Goal: Task Accomplishment & Management: Manage account settings

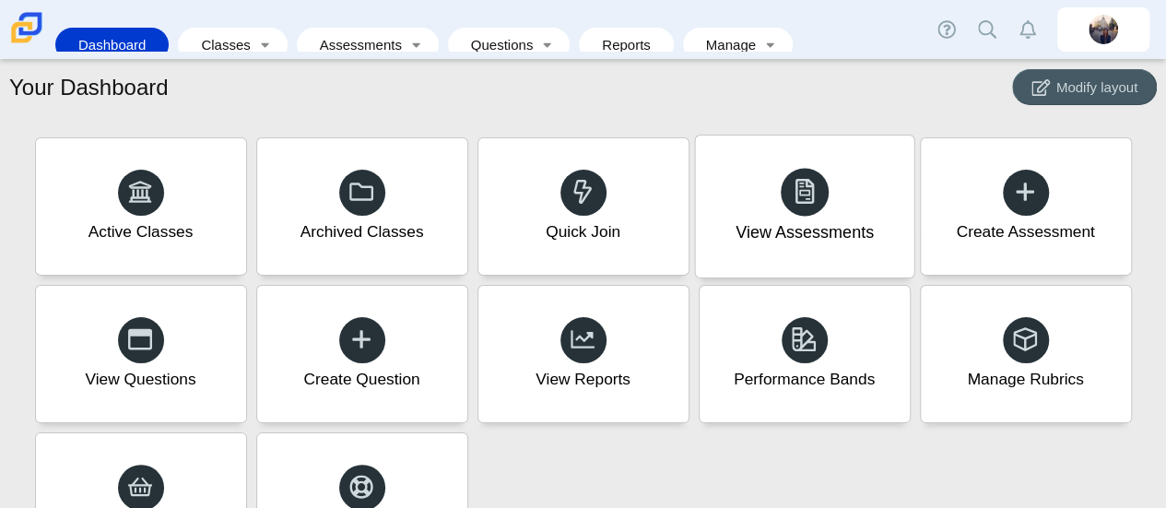
click at [787, 230] on div "View Assessments" at bounding box center [804, 233] width 138 height 24
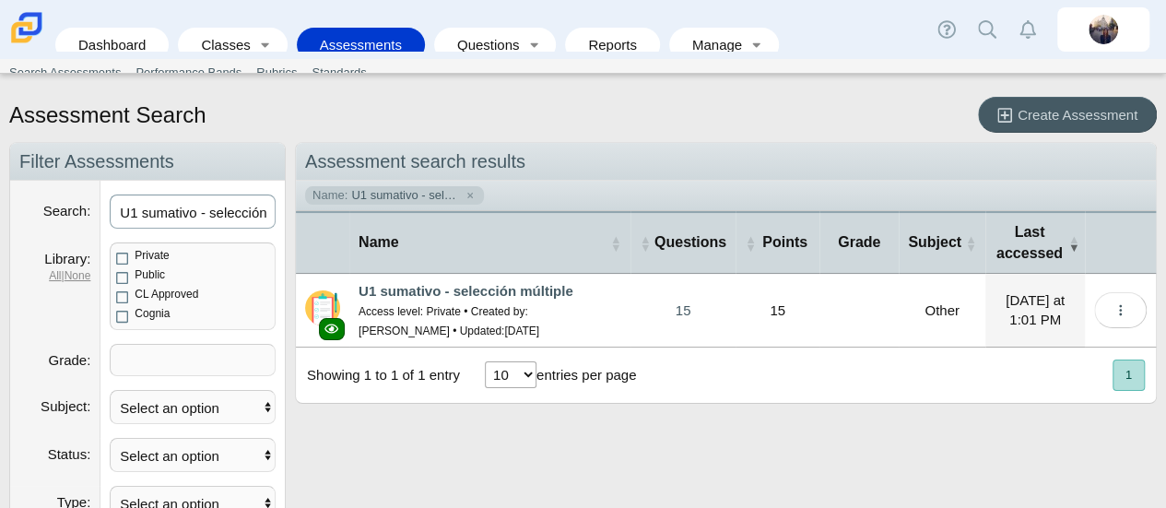
click at [181, 219] on input "U1 sumativo - selección múltiple" at bounding box center [193, 211] width 166 height 34
click at [204, 210] on input "U1 sumativo - selección múltiple" at bounding box center [193, 211] width 166 height 34
click at [205, 210] on input "U1 sumativo - selección múltiple" at bounding box center [193, 211] width 166 height 34
type input "U1.3: comparacion cultural"
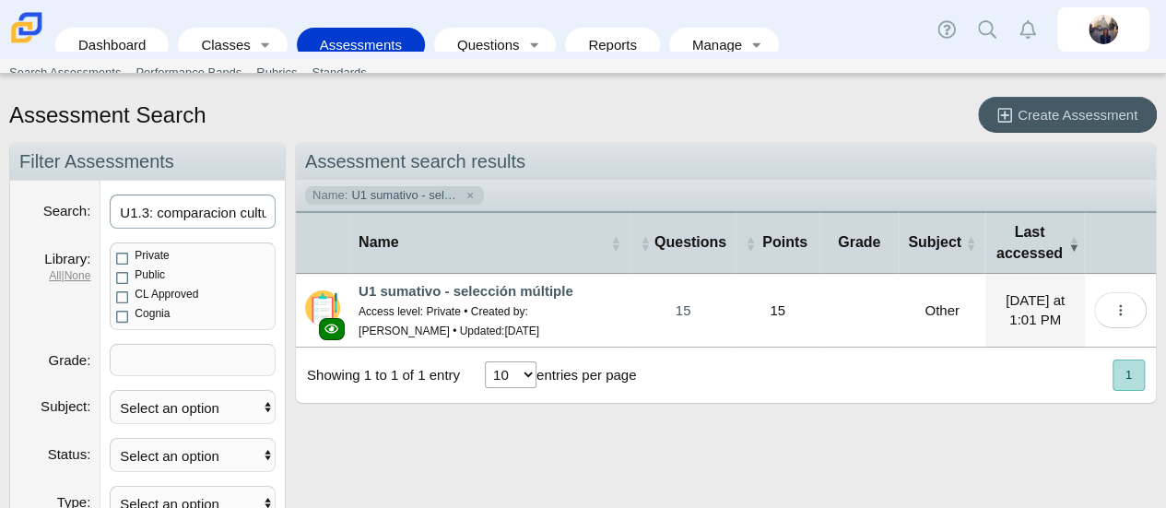
click at [428, 288] on link "U1.3: comparacion cultural" at bounding box center [447, 291] width 178 height 16
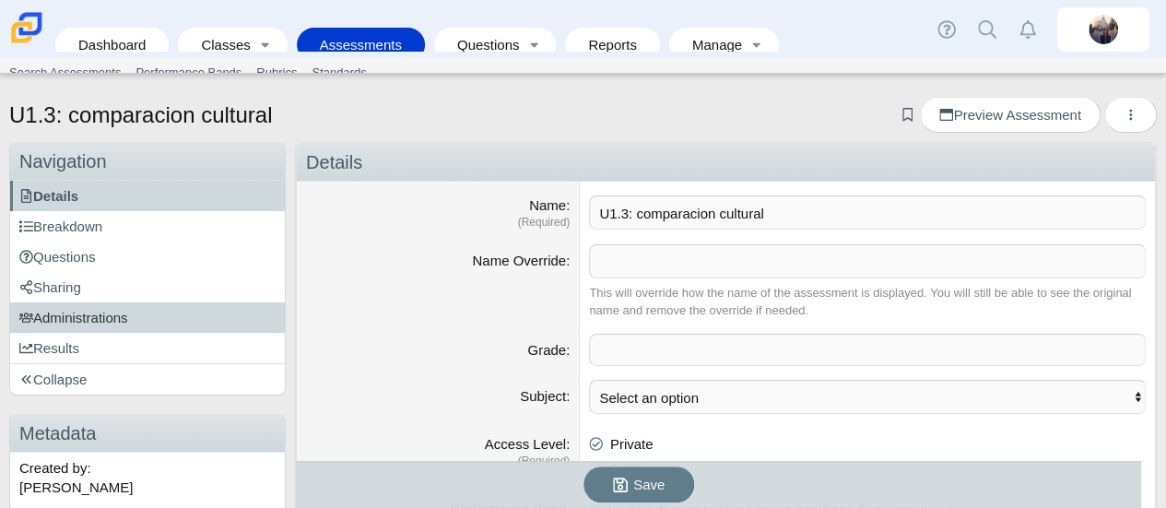
click at [112, 311] on span "Administrations" at bounding box center [73, 318] width 109 height 16
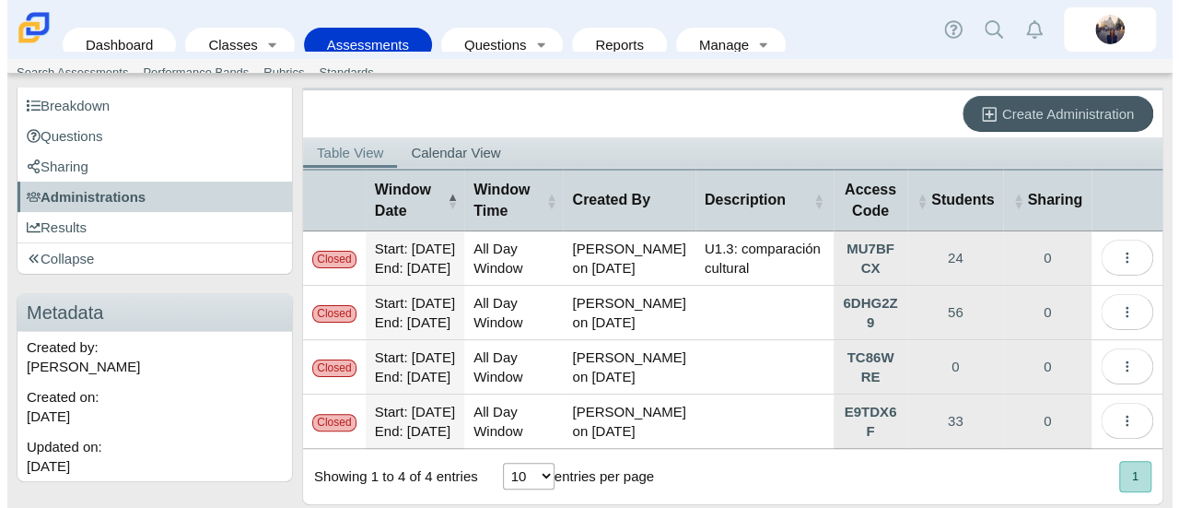
scroll to position [305, 0]
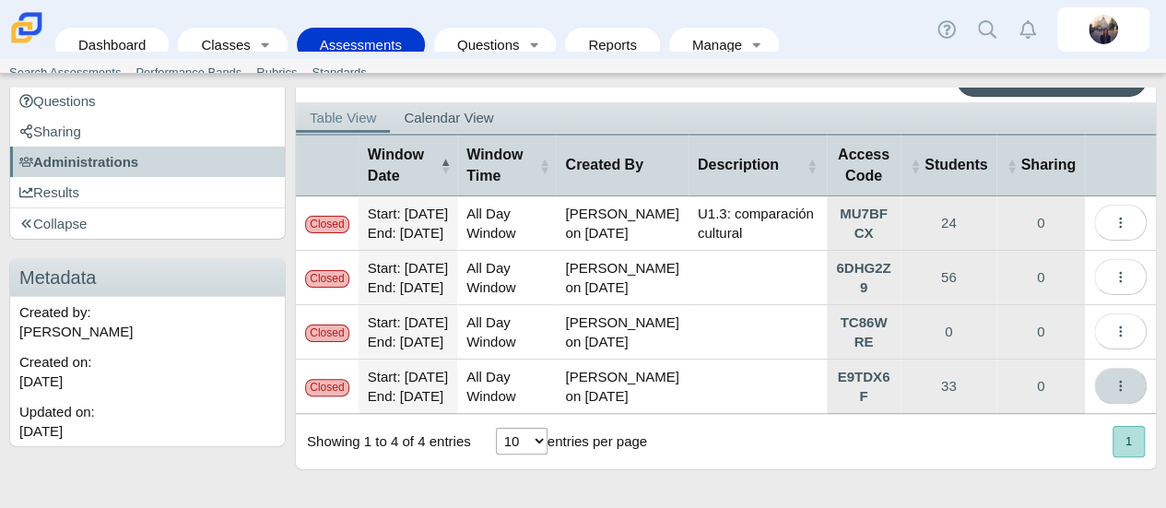
click at [1113, 379] on icon "More options" at bounding box center [1120, 386] width 14 height 14
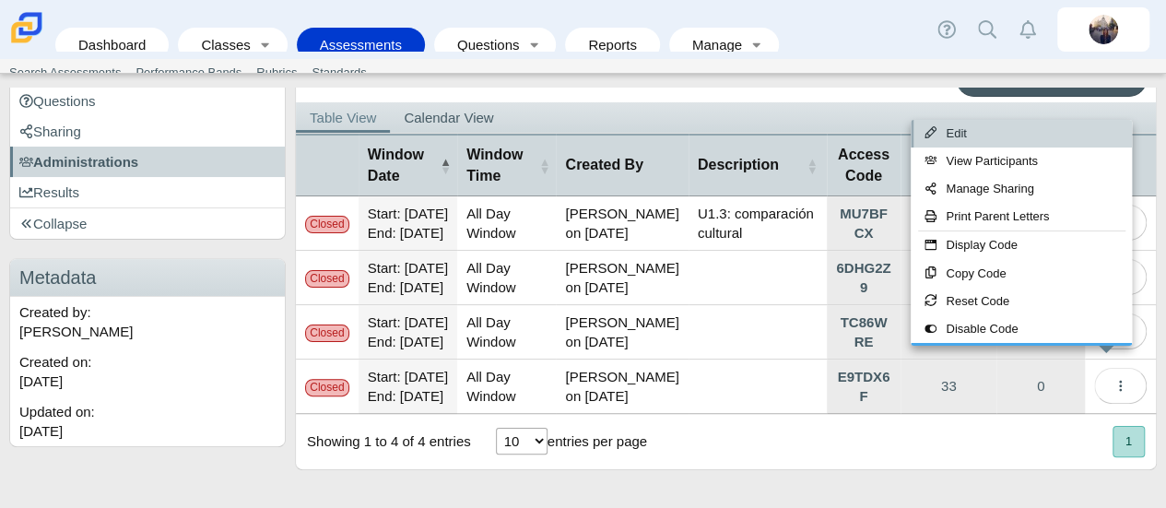
click at [990, 123] on link "Edit" at bounding box center [1020, 134] width 221 height 28
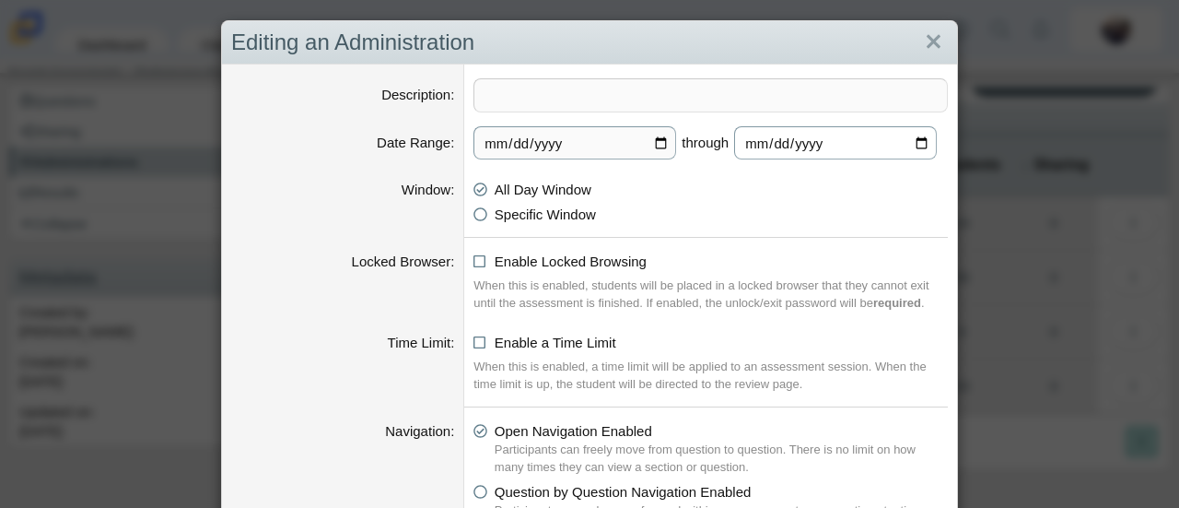
click at [915, 141] on input "2025-09-22" at bounding box center [835, 142] width 203 height 33
type input "2025-10-01"
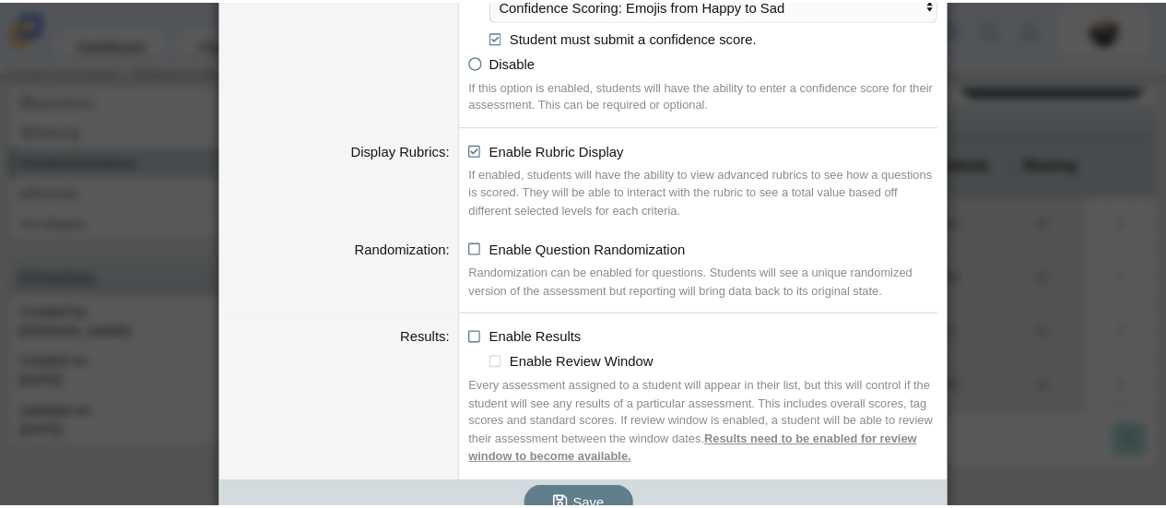
scroll to position [2089, 0]
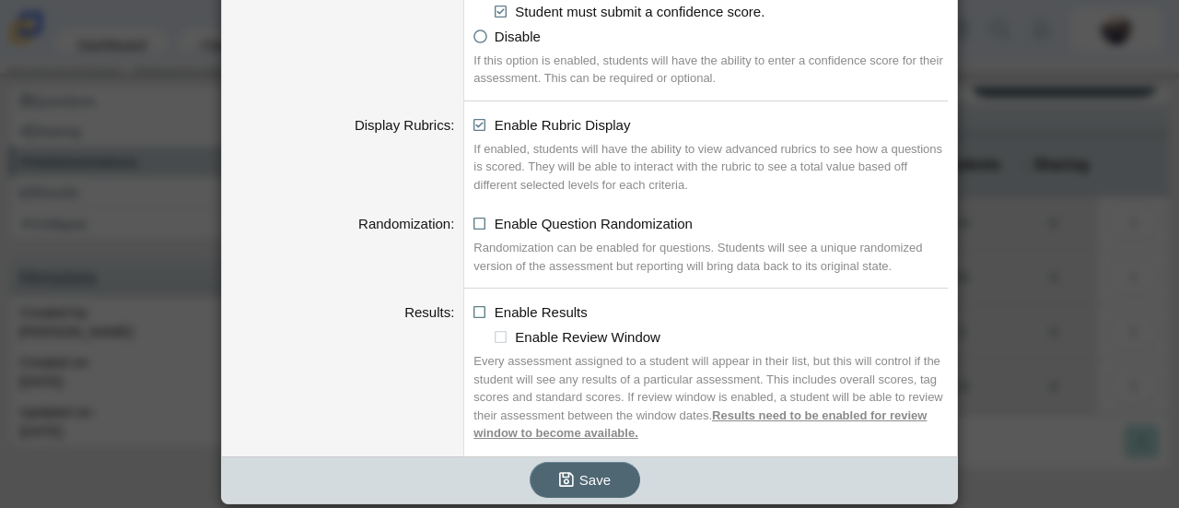
click at [585, 474] on span "Save" at bounding box center [595, 480] width 31 height 16
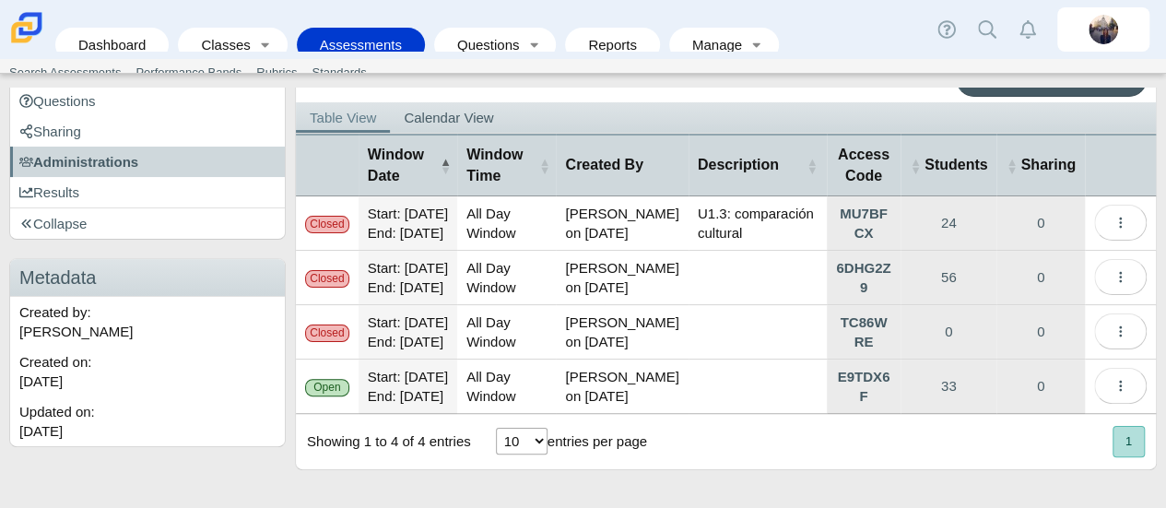
scroll to position [305, 0]
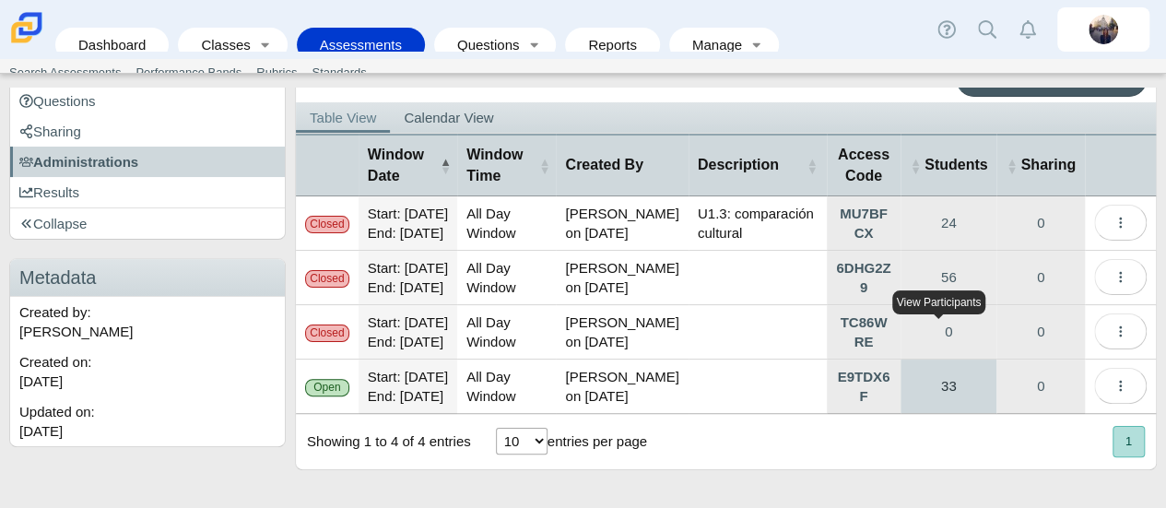
click at [933, 362] on link "33" at bounding box center [948, 385] width 96 height 53
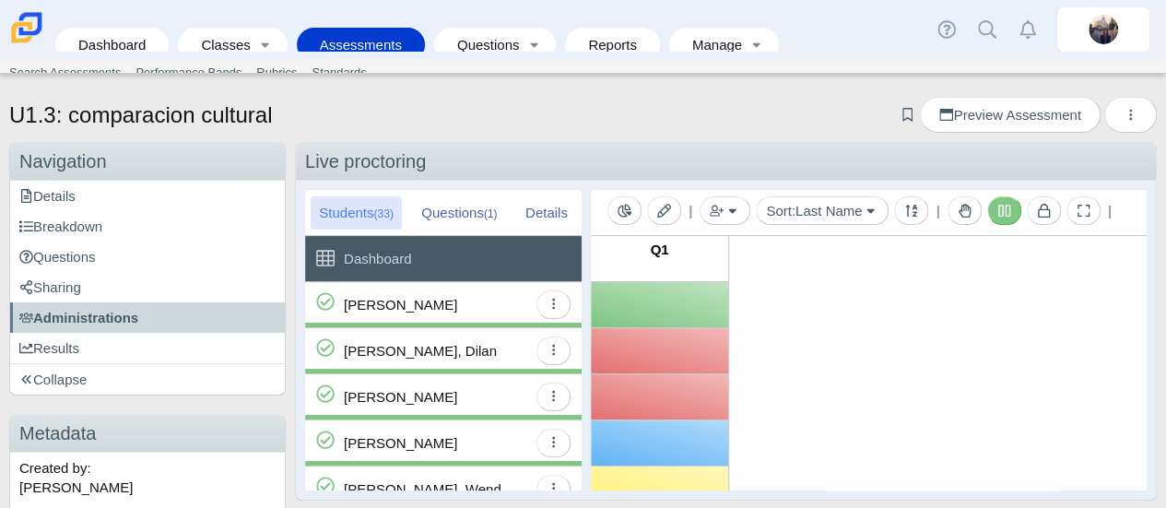
click at [1004, 212] on icon at bounding box center [1004, 211] width 14 height 14
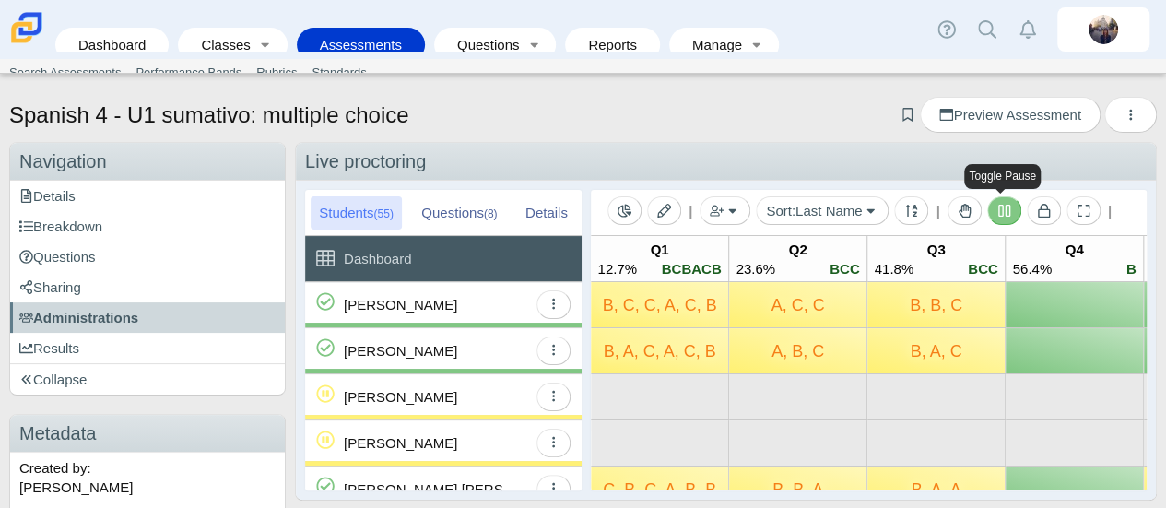
click at [1002, 207] on icon at bounding box center [1004, 211] width 12 height 12
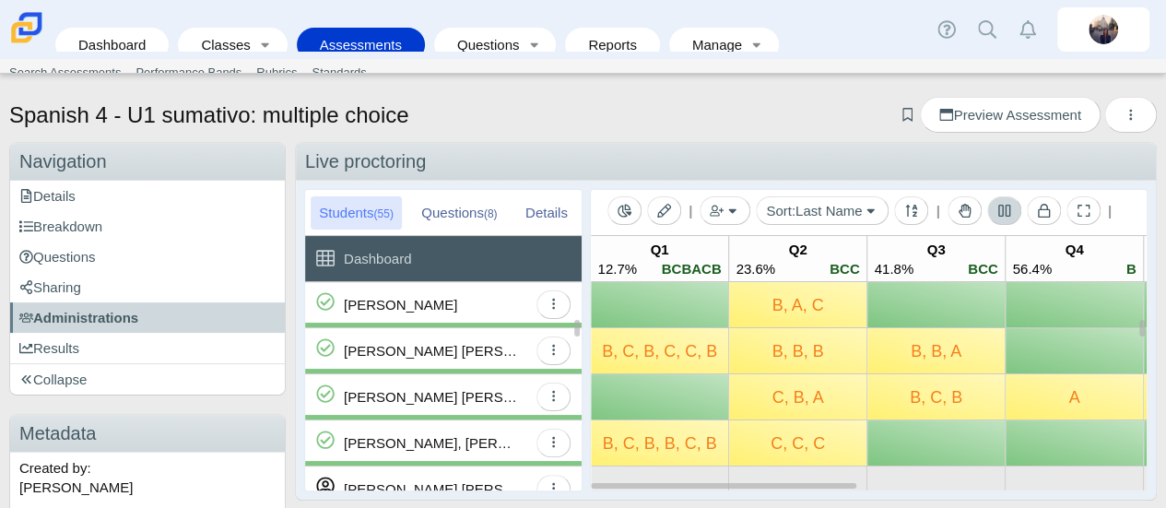
scroll to position [553, 0]
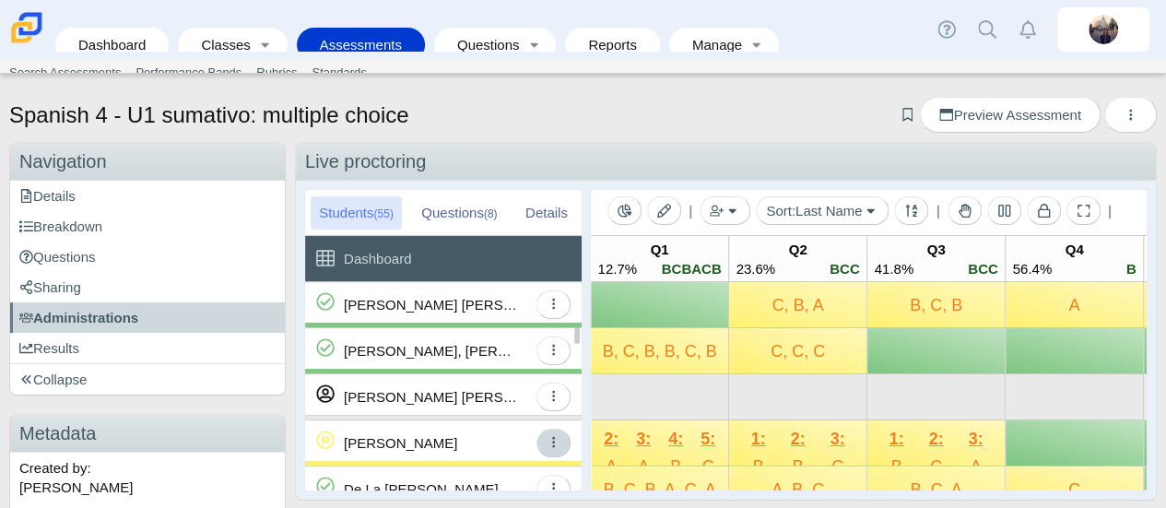
click at [552, 441] on icon "button" at bounding box center [553, 442] width 3 height 11
click at [550, 446] on icon "button" at bounding box center [553, 442] width 14 height 14
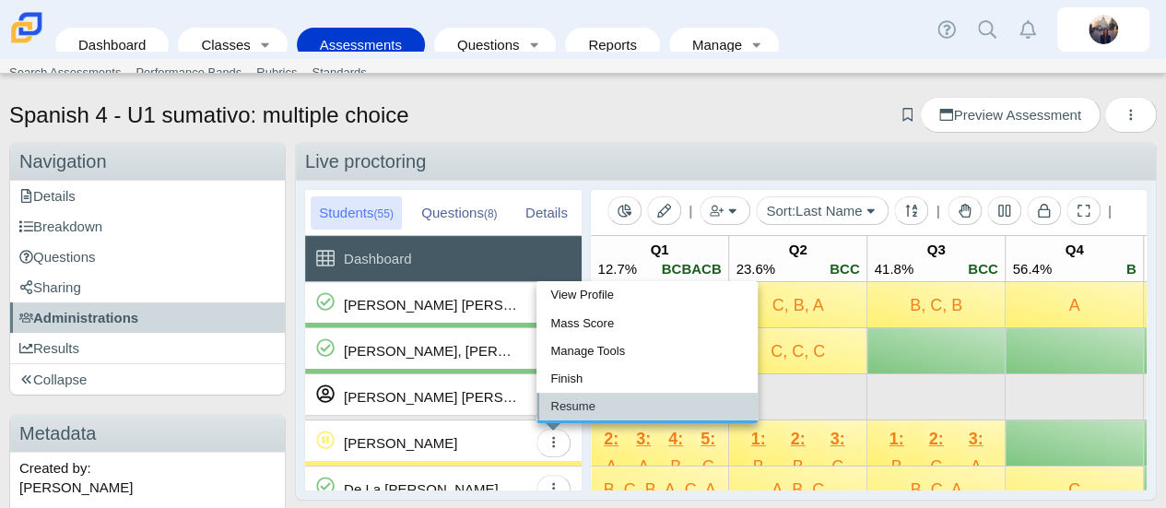
click at [568, 408] on link "Resume" at bounding box center [646, 407] width 221 height 28
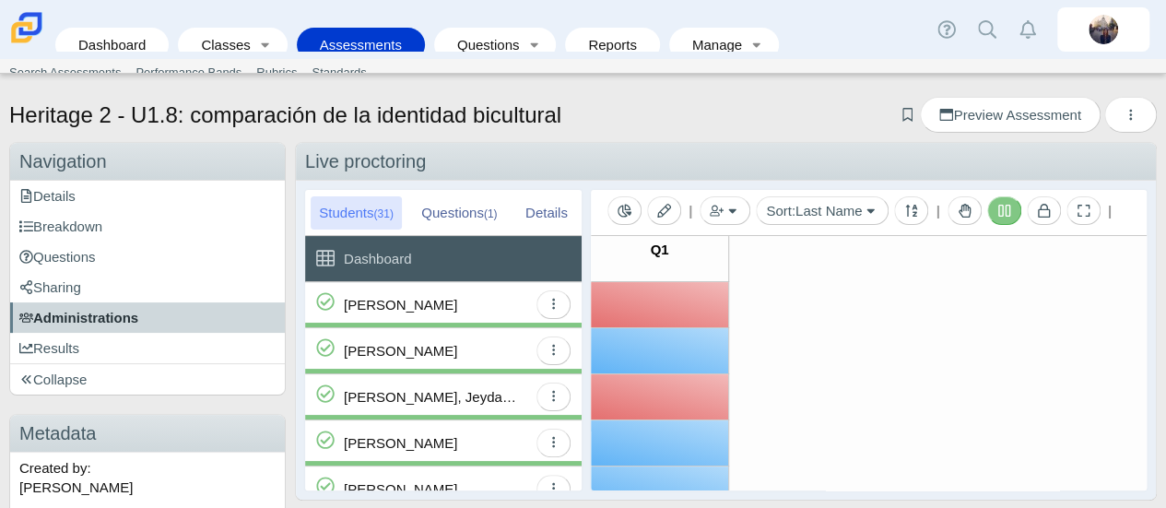
click at [111, 313] on span "Administrations" at bounding box center [78, 318] width 119 height 16
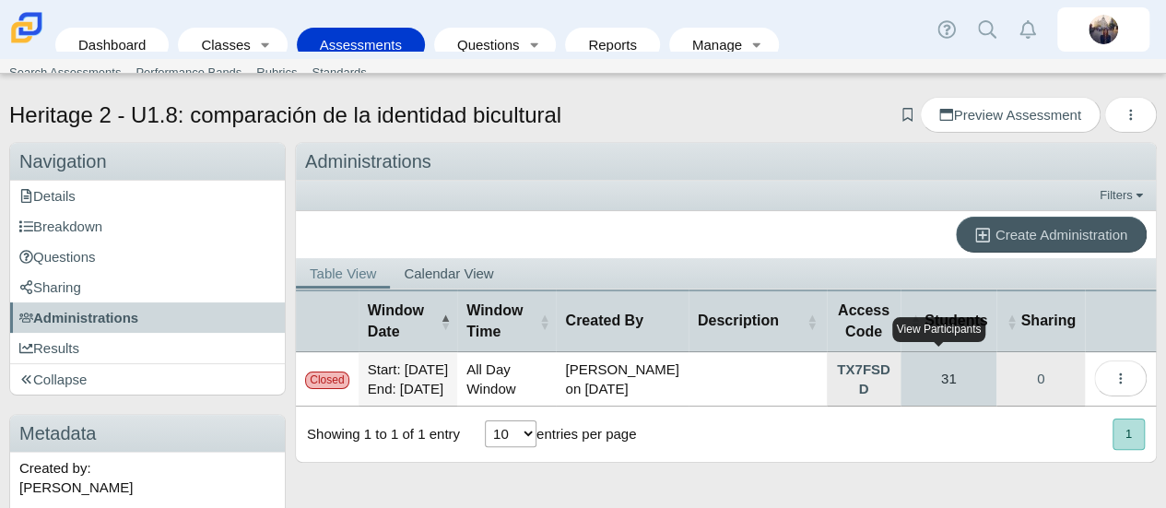
click at [942, 392] on link "31" at bounding box center [948, 378] width 96 height 53
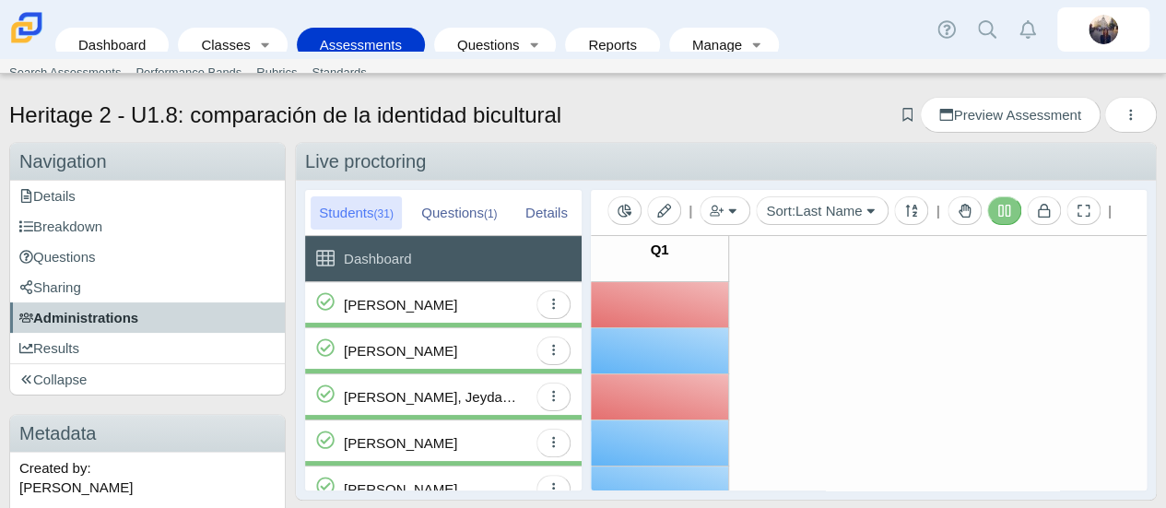
click at [107, 320] on span "Administrations" at bounding box center [78, 318] width 119 height 16
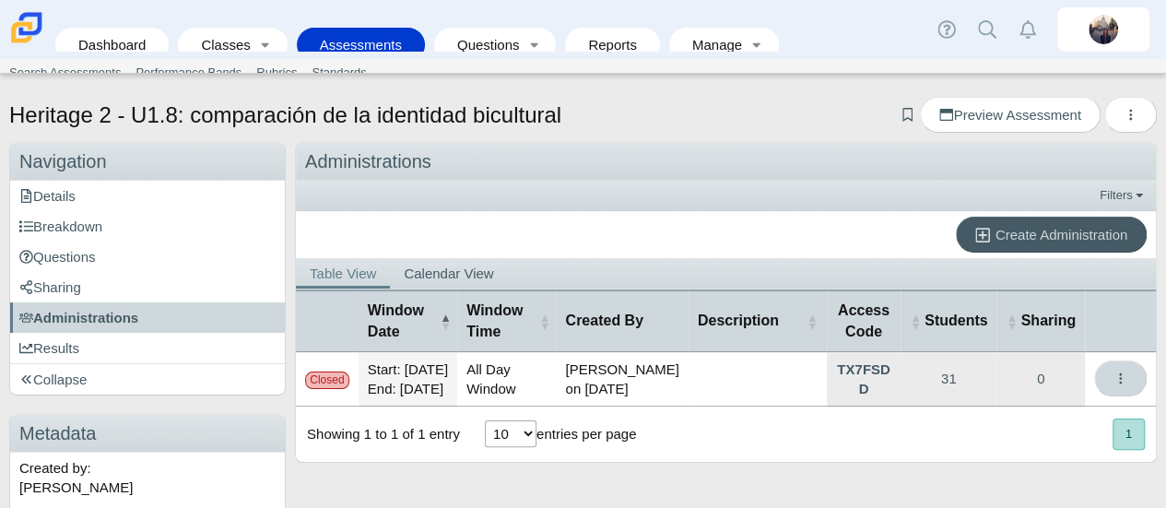
click at [1114, 396] on button "More options" at bounding box center [1120, 378] width 53 height 36
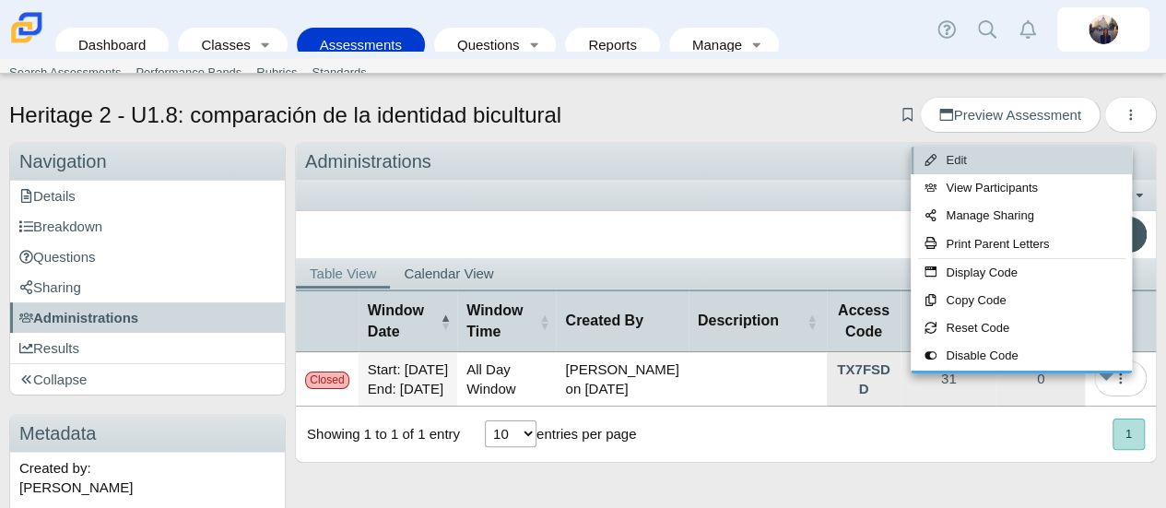
click at [998, 159] on link "Edit" at bounding box center [1020, 161] width 221 height 28
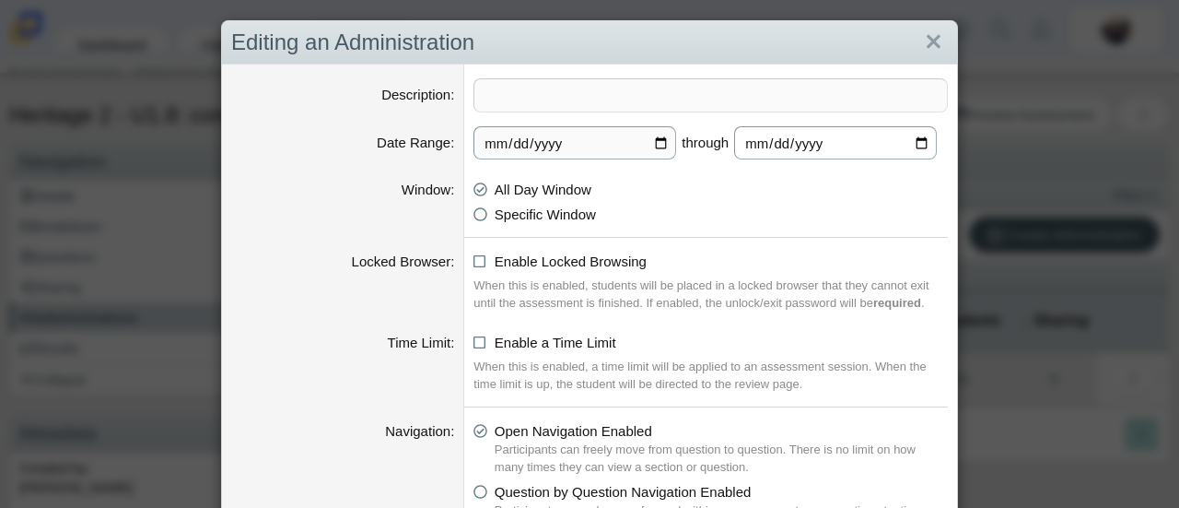
click at [916, 136] on input "2025-09-26" at bounding box center [835, 142] width 203 height 33
type input "2025-10-01"
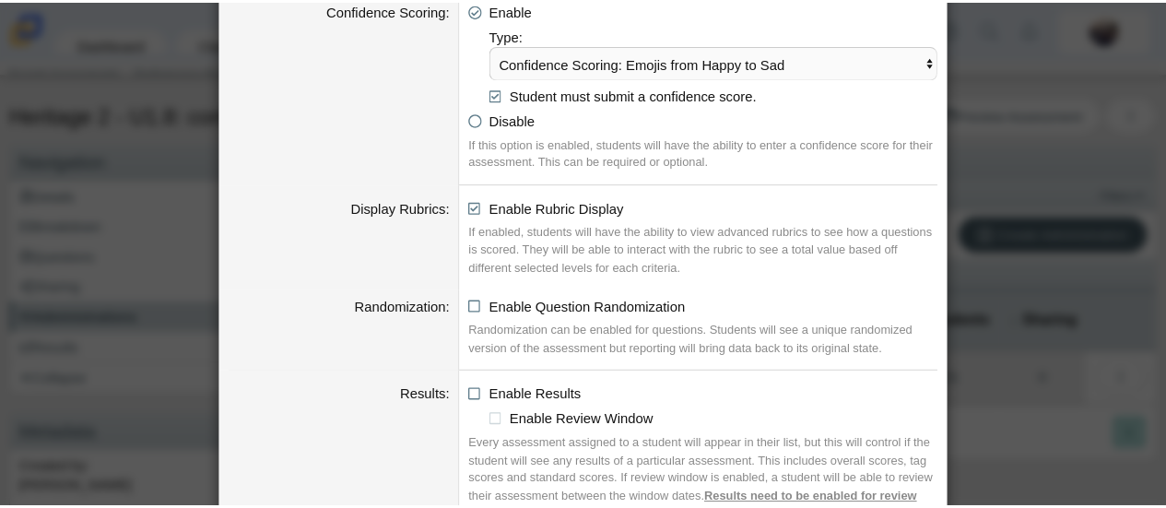
scroll to position [2089, 0]
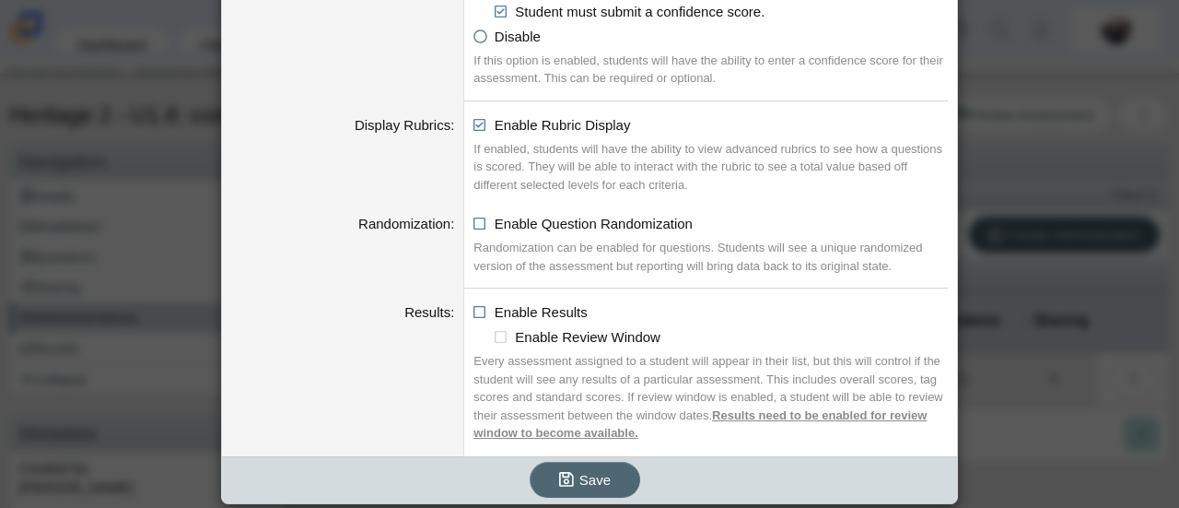
click at [593, 476] on span "Save" at bounding box center [595, 480] width 31 height 16
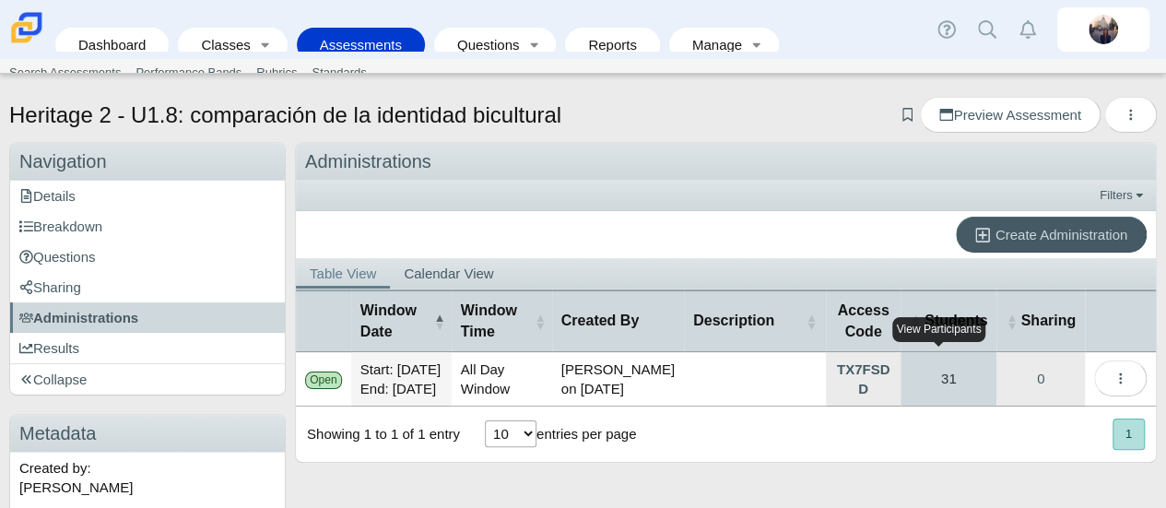
click at [938, 389] on link "31" at bounding box center [948, 378] width 96 height 53
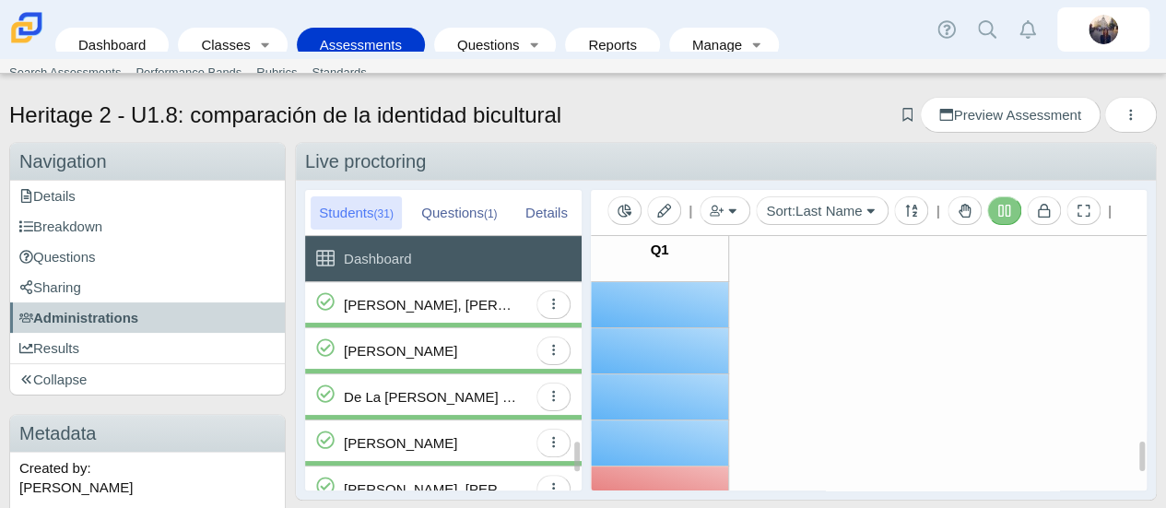
scroll to position [553, 0]
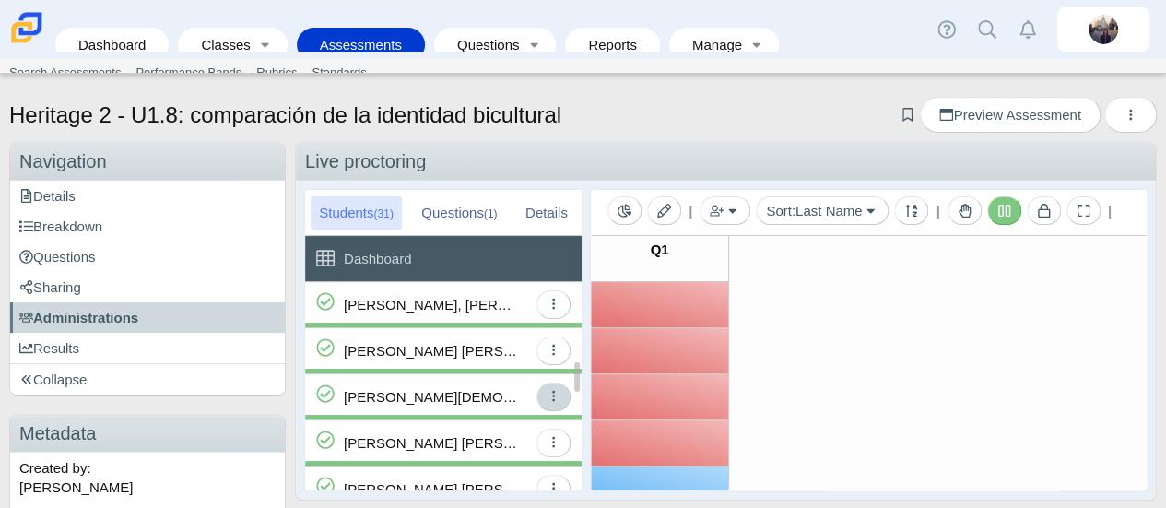
click at [552, 390] on icon "button" at bounding box center [553, 396] width 14 height 14
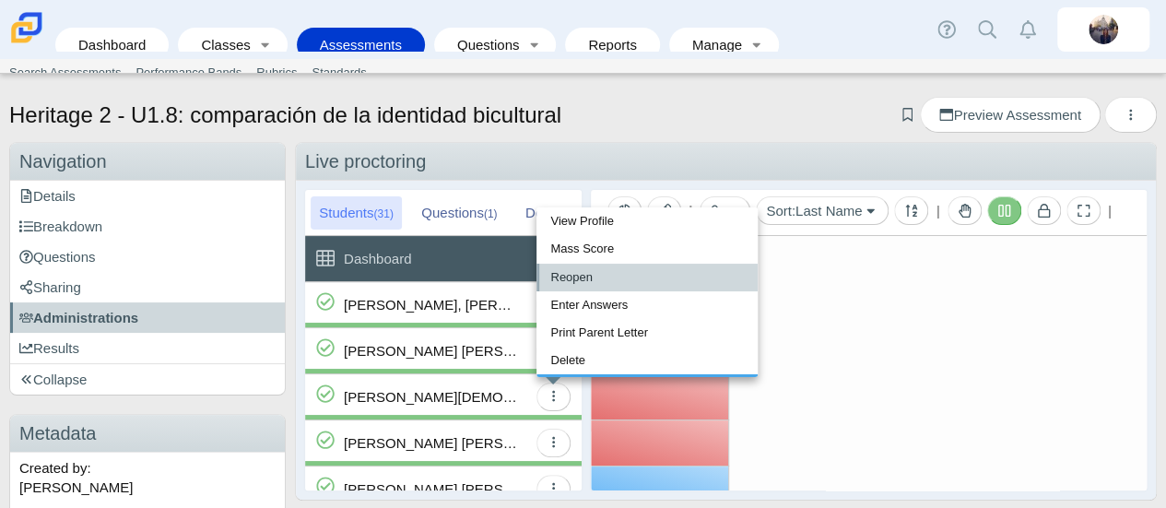
click at [597, 281] on link "Reopen" at bounding box center [646, 278] width 221 height 28
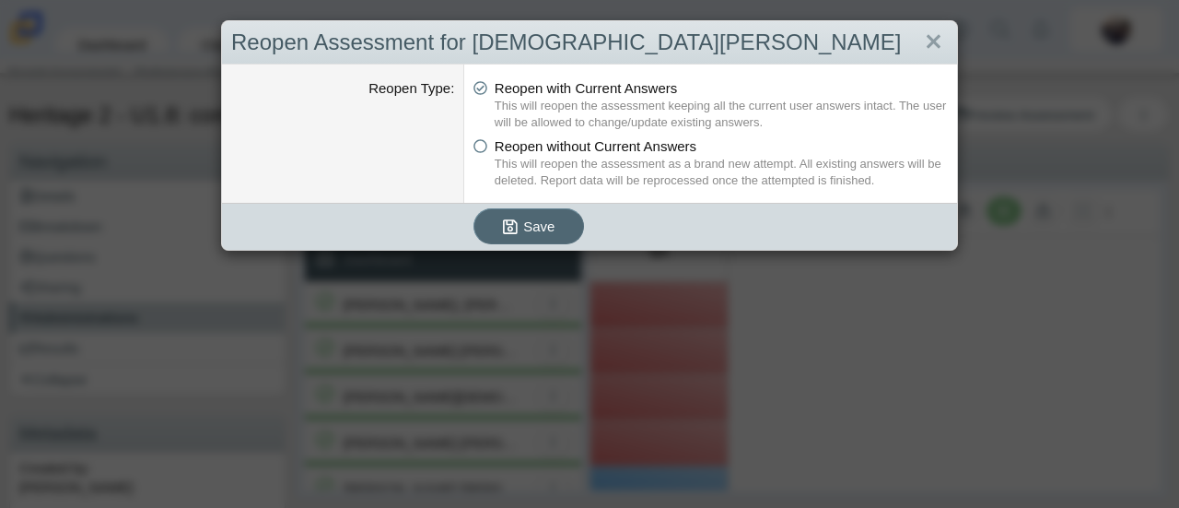
click at [540, 224] on span "Save" at bounding box center [538, 226] width 31 height 16
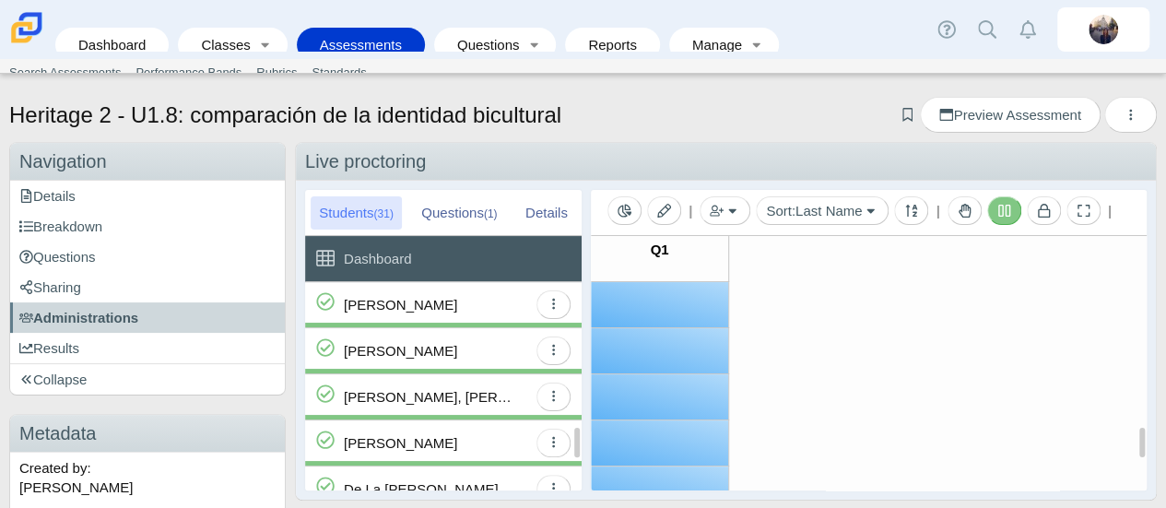
scroll to position [0, 0]
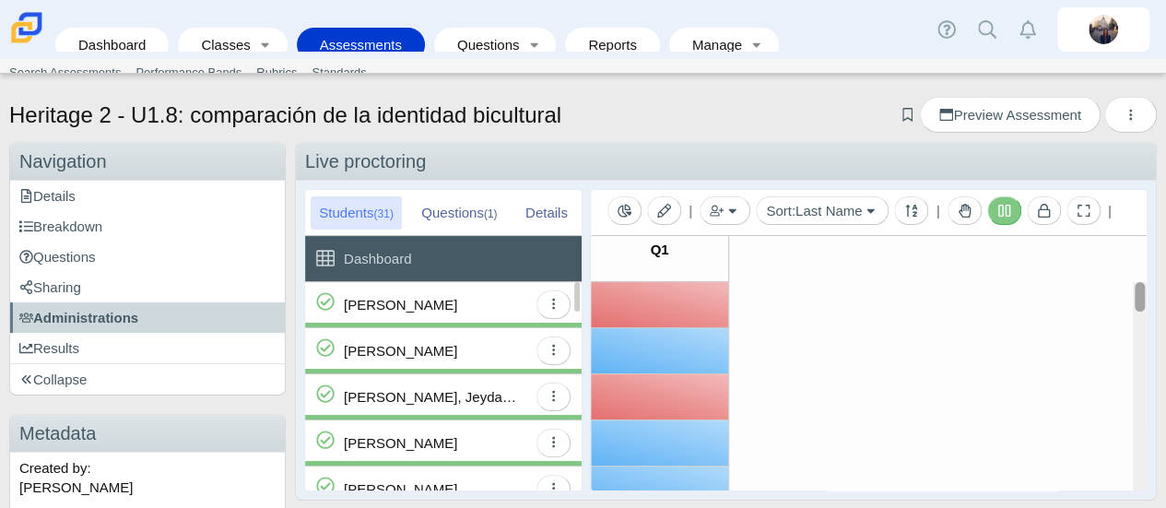
drag, startPoint x: 1126, startPoint y: 295, endPoint x: 1131, endPoint y: 270, distance: 25.3
click at [1131, 270] on div "Q1 (No Preview Available) (No Preview Available) (No Preview Available) (No Pre…" at bounding box center [869, 363] width 556 height 254
click at [1003, 207] on icon at bounding box center [1004, 211] width 12 height 12
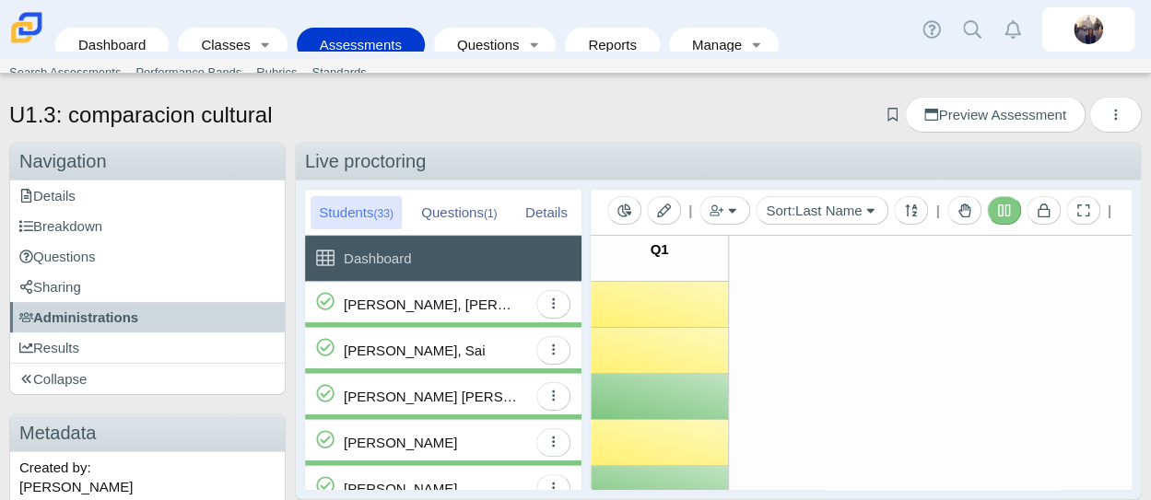
scroll to position [184, 0]
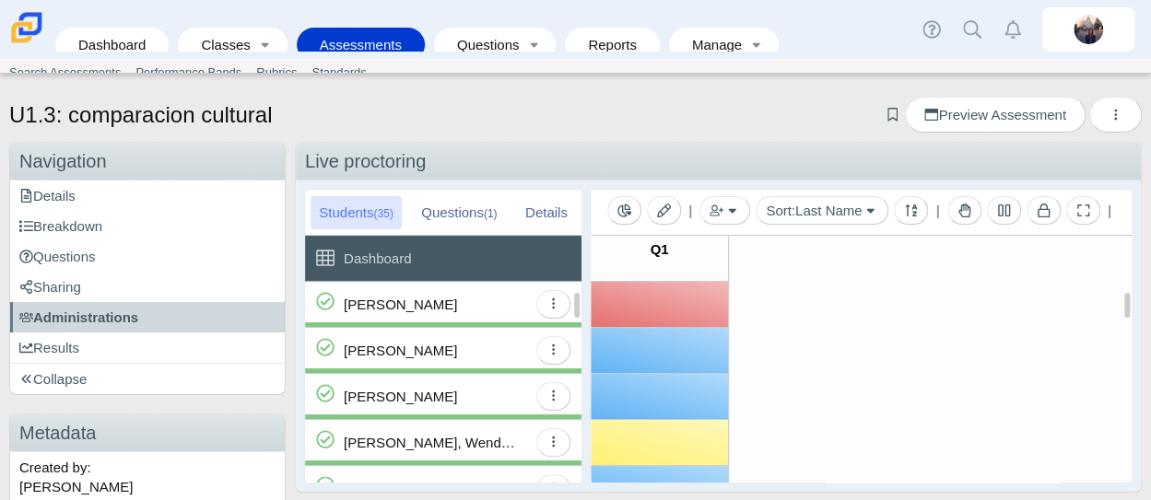
scroll to position [184, 0]
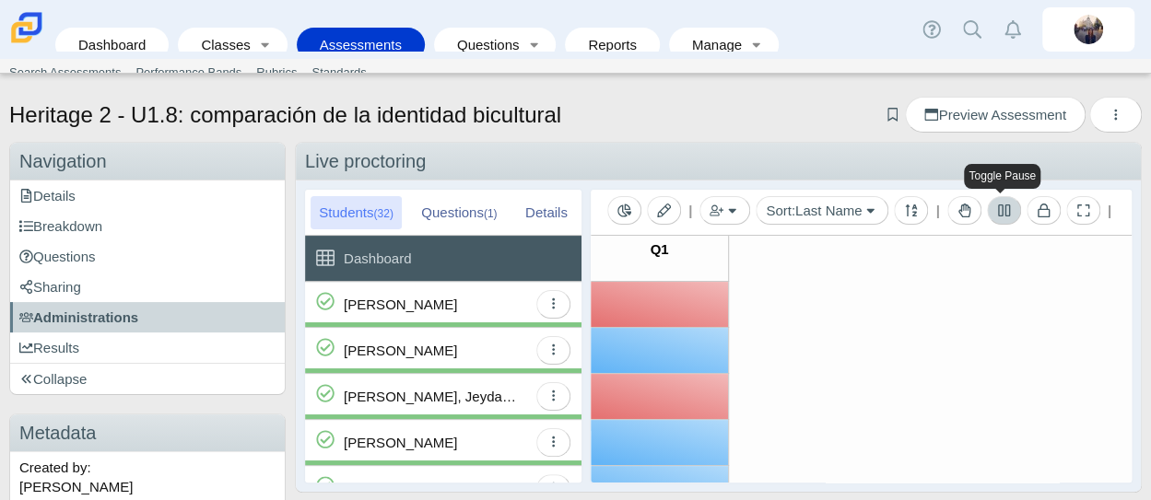
click at [1003, 210] on icon at bounding box center [1004, 211] width 12 height 12
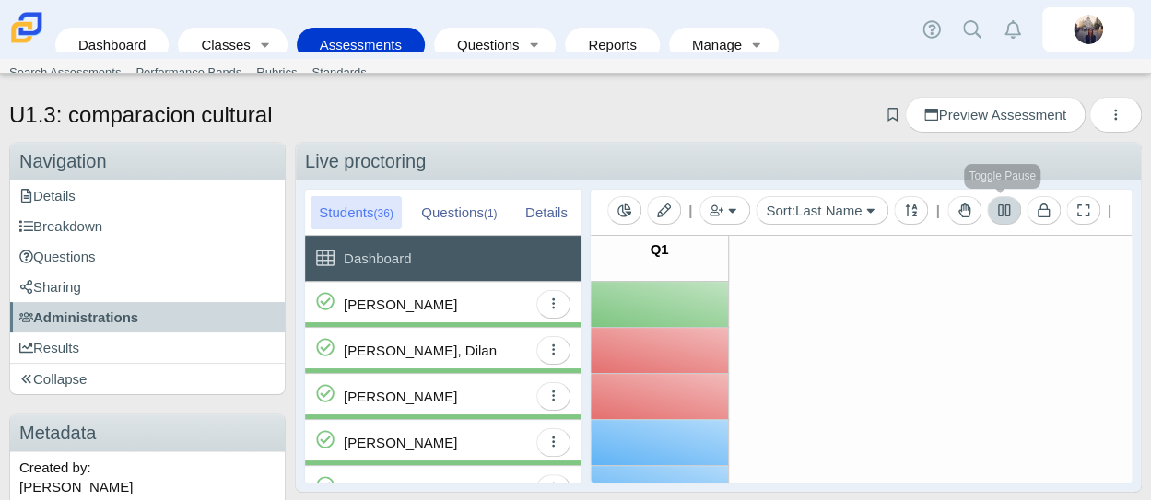
click at [1006, 211] on icon "Toggle Pause" at bounding box center [1004, 211] width 14 height 14
